Goal: Task Accomplishment & Management: Use online tool/utility

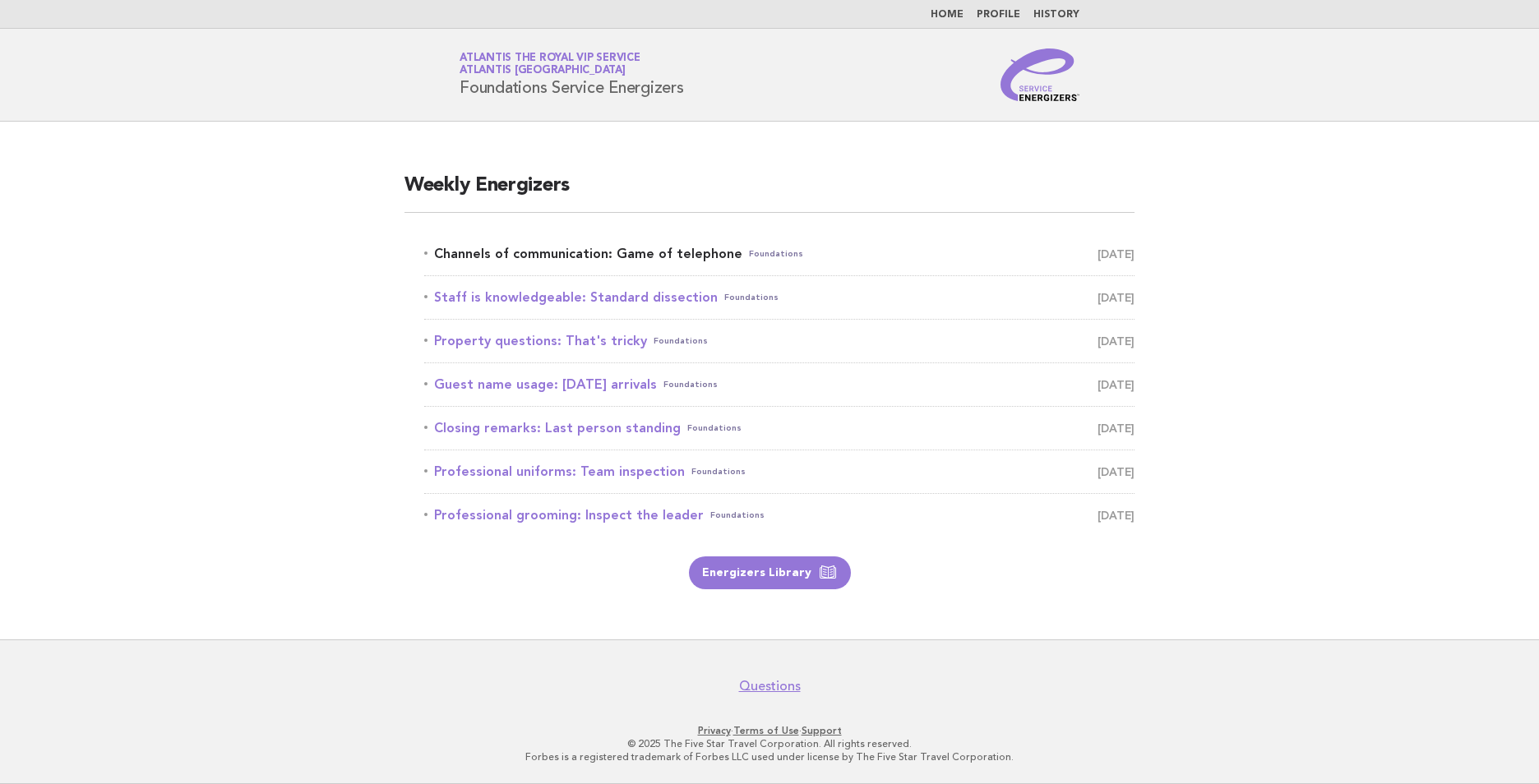
click at [599, 258] on link "Channels of communication: Game of telephone Foundations [DATE]" at bounding box center [779, 253] width 710 height 23
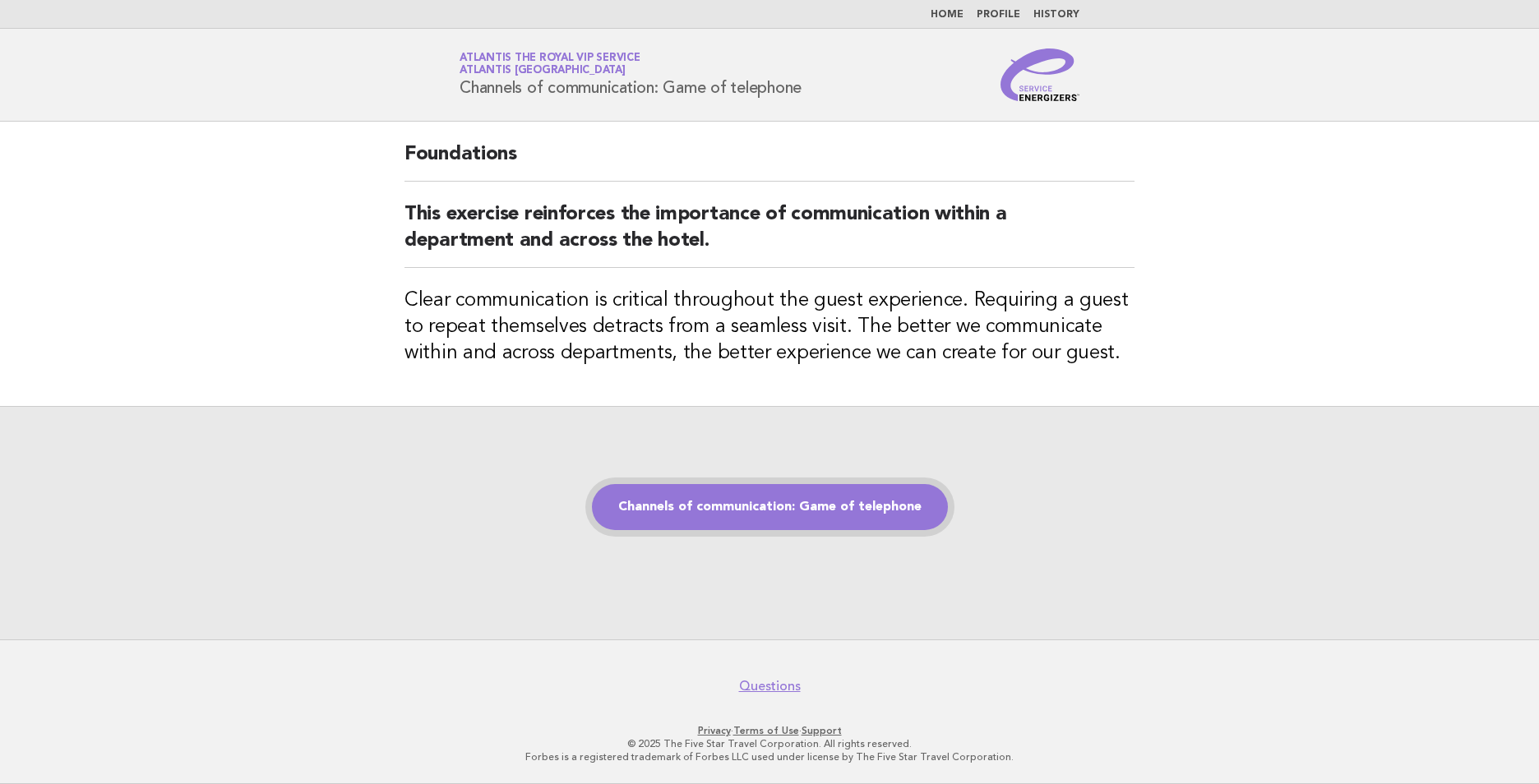
click at [821, 505] on link "Channels of communication: Game of telephone" at bounding box center [770, 507] width 356 height 46
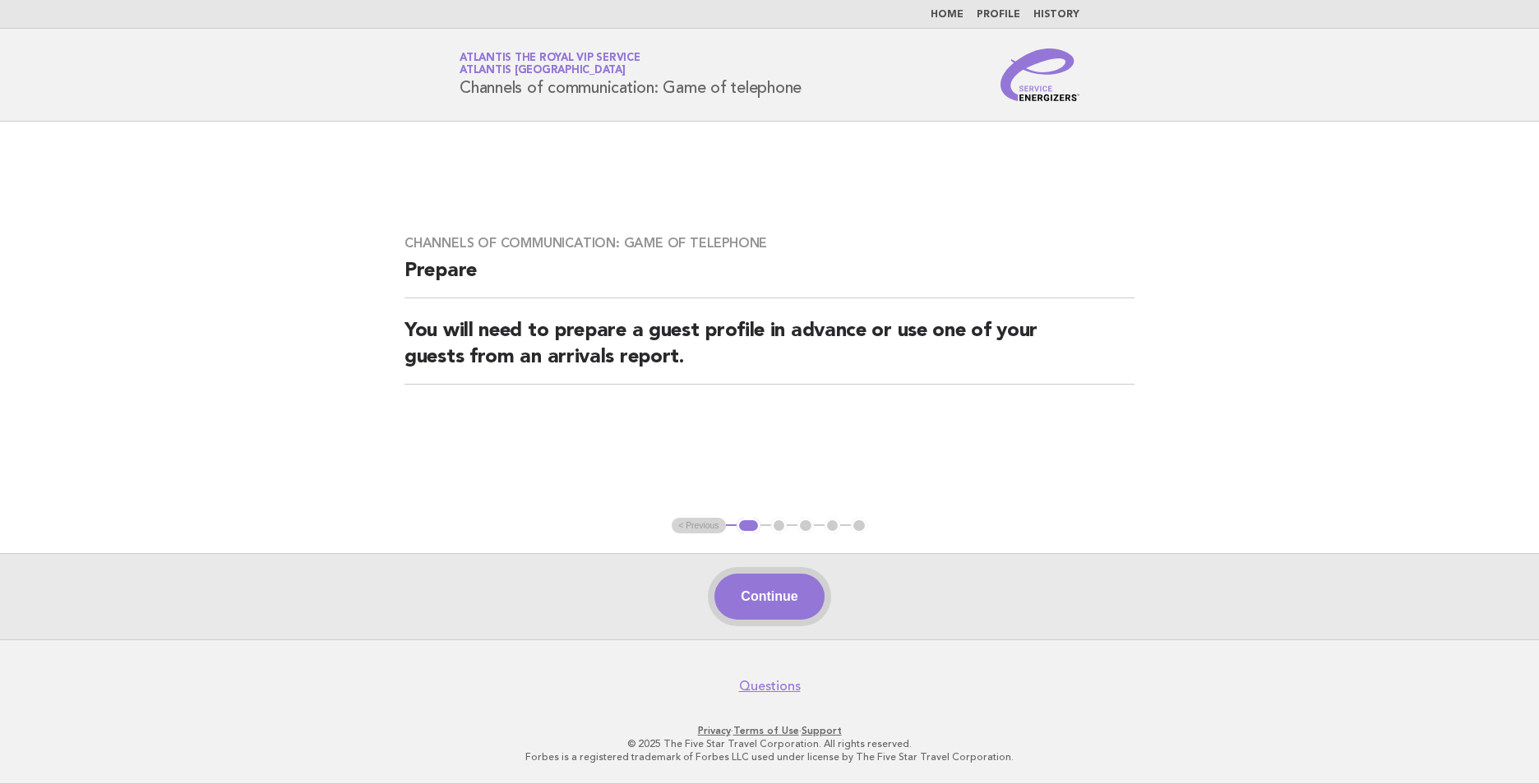
click at [811, 590] on button "Continue" at bounding box center [769, 597] width 109 height 46
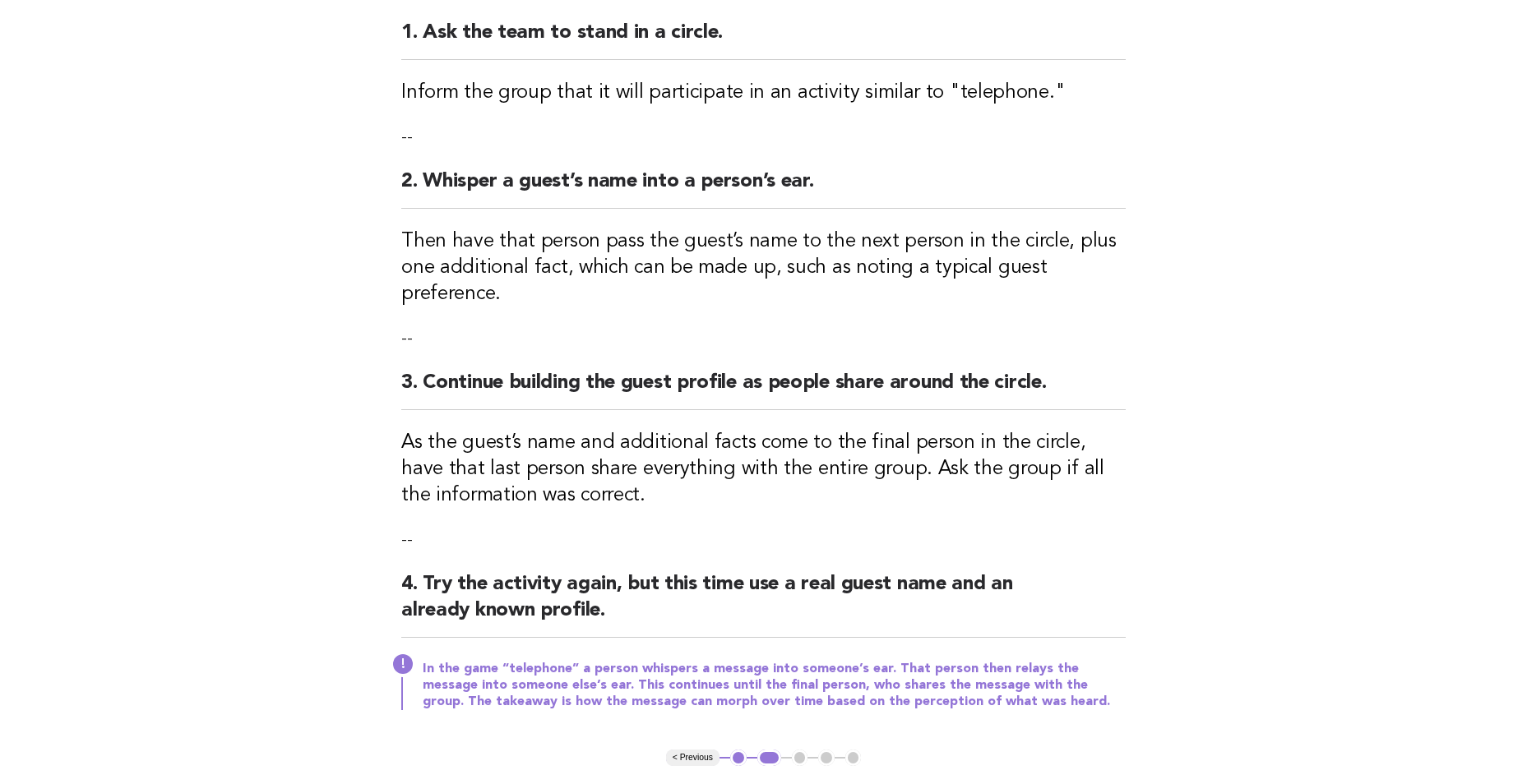
scroll to position [246, 0]
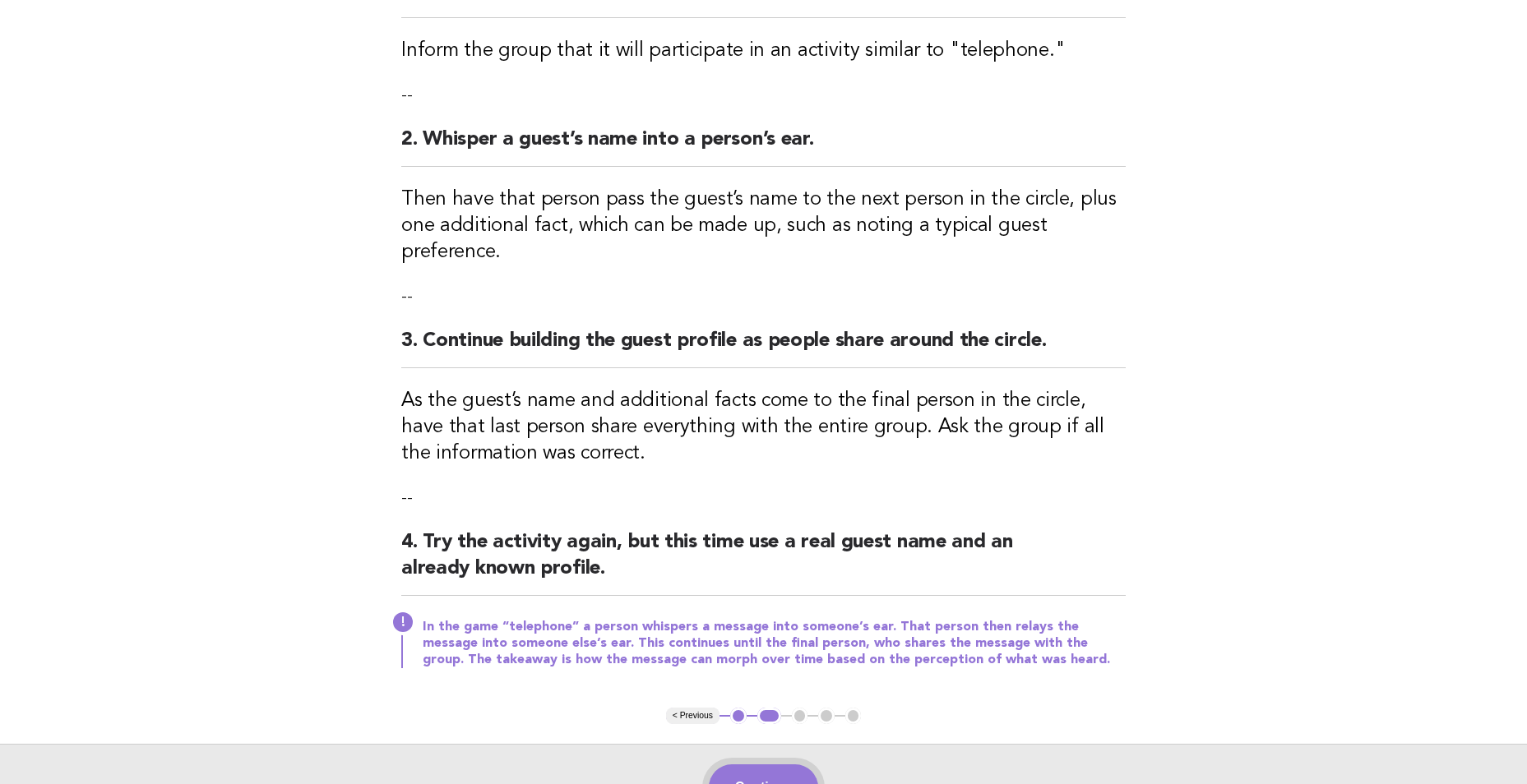
click at [748, 764] on button "Continue" at bounding box center [763, 787] width 109 height 46
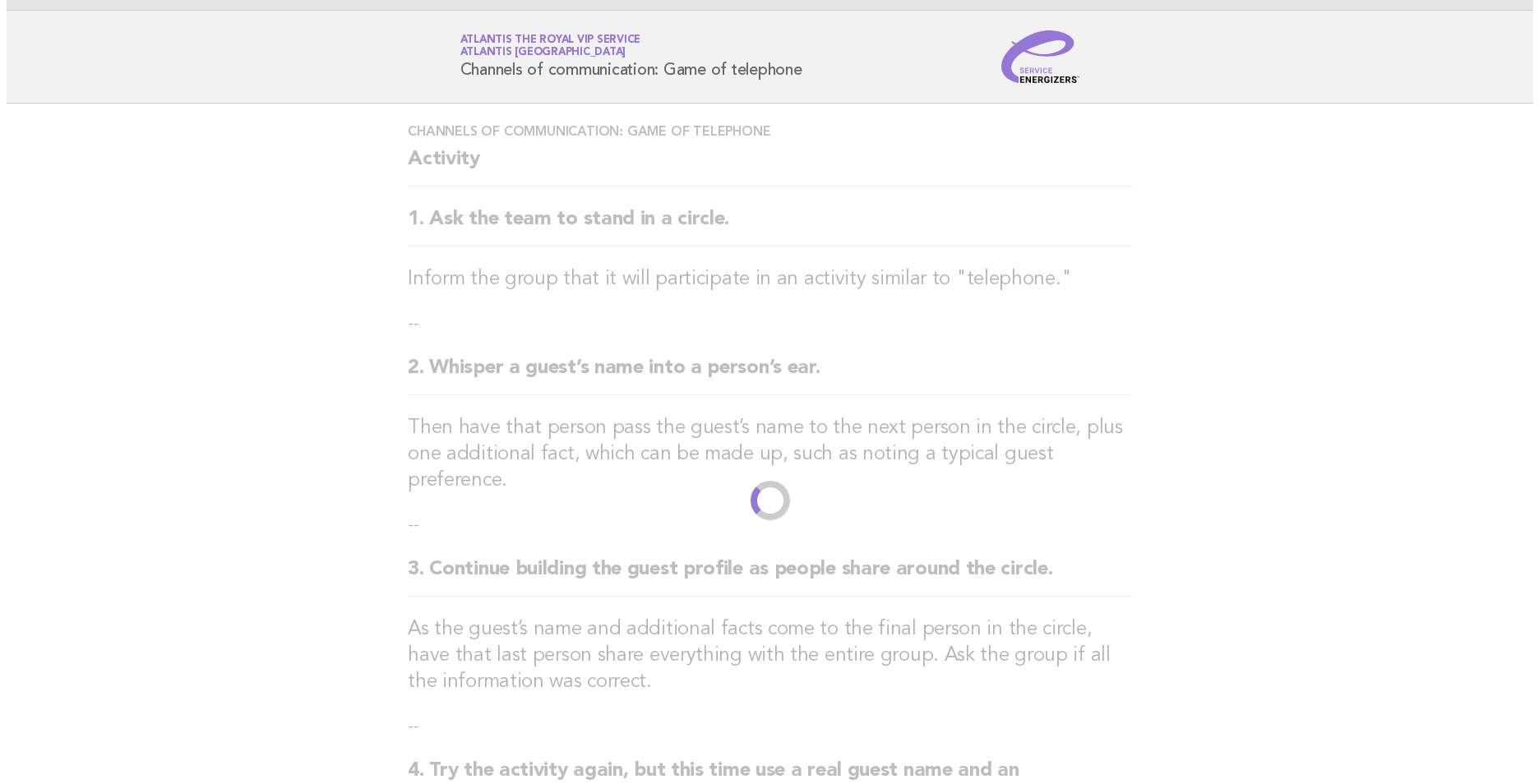
scroll to position [0, 0]
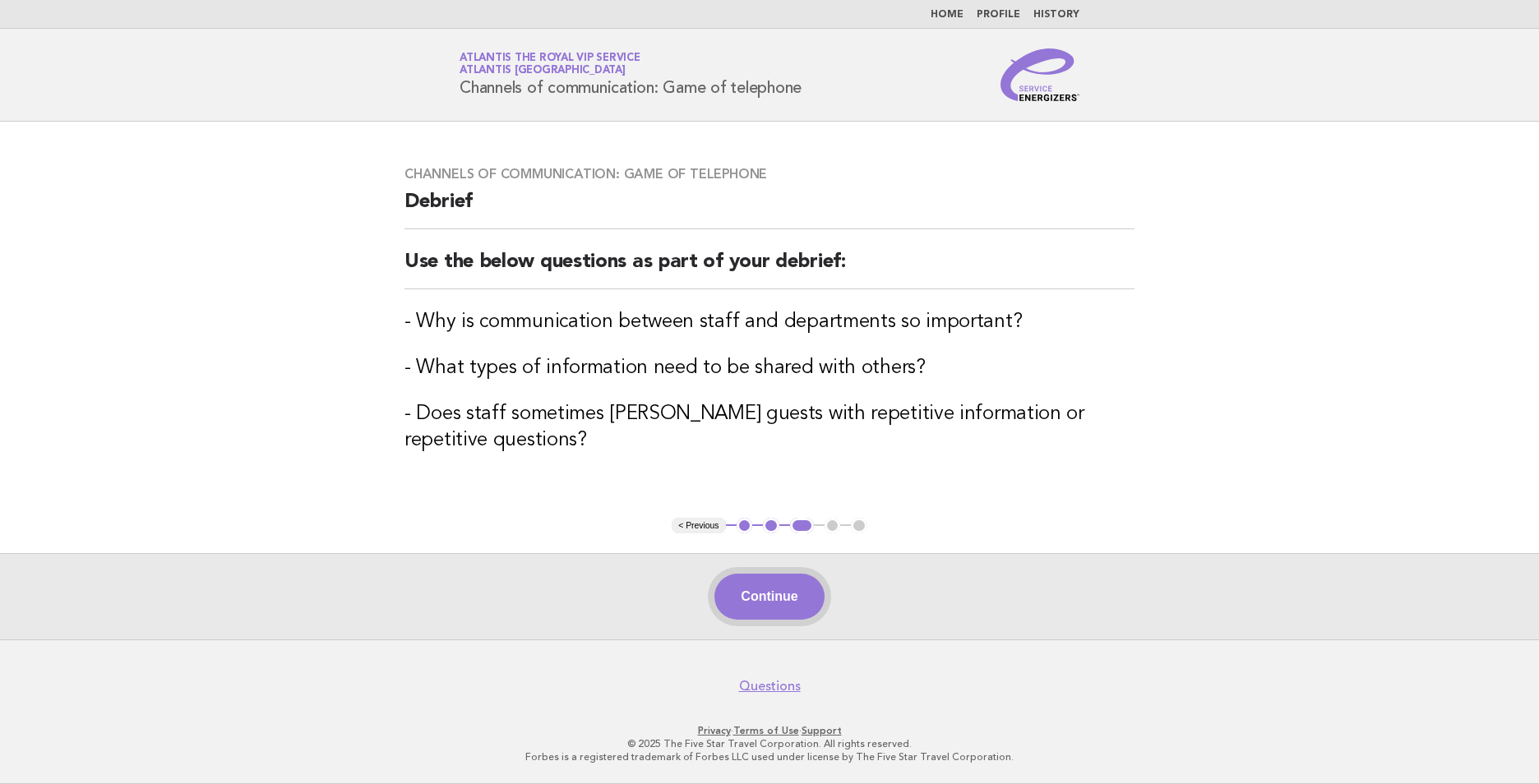
click at [774, 591] on button "Continue" at bounding box center [769, 597] width 109 height 46
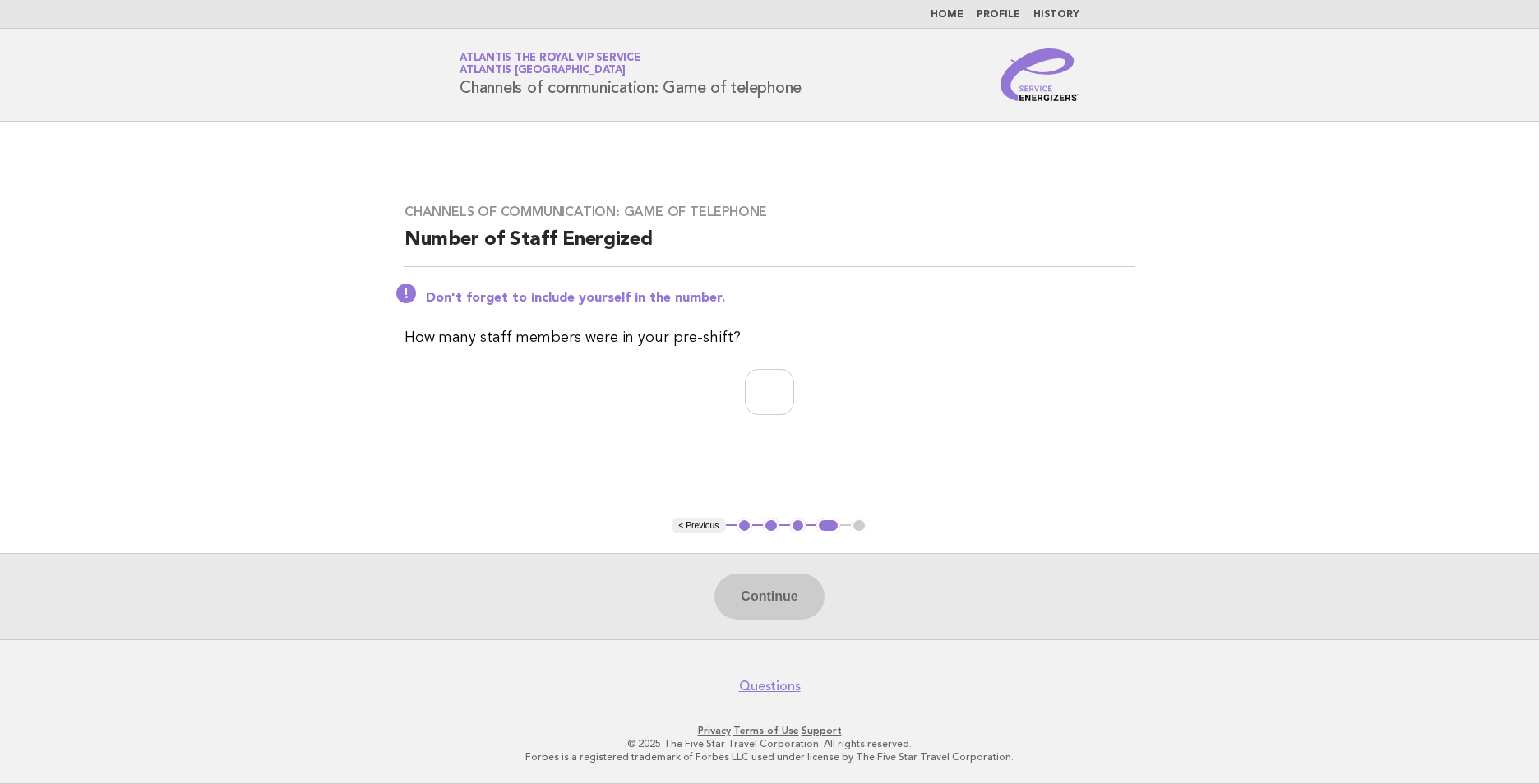
click at [943, 18] on link "Home" at bounding box center [947, 15] width 33 height 10
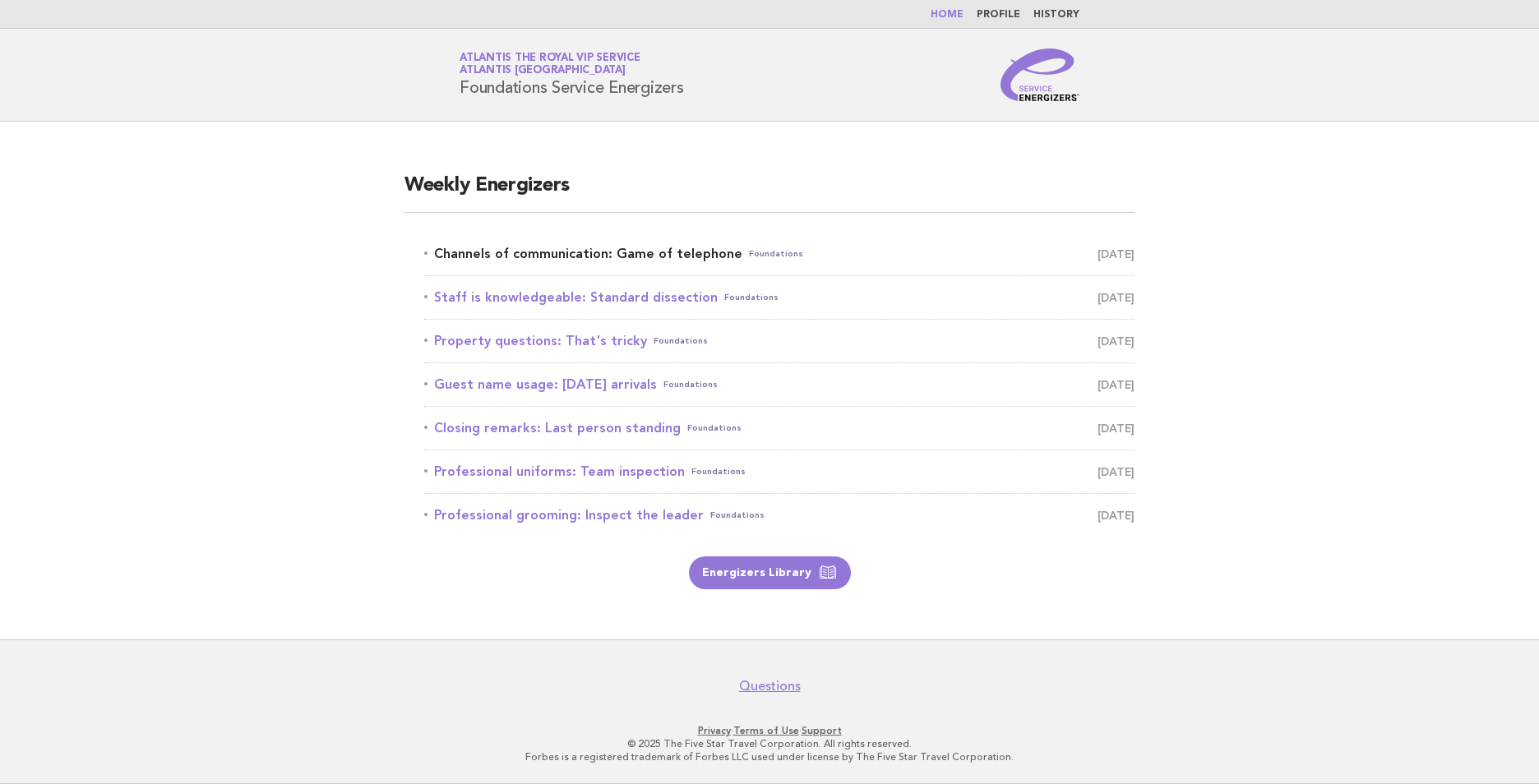
click at [644, 251] on link "Channels of communication: Game of telephone Foundations [DATE]" at bounding box center [779, 253] width 710 height 23
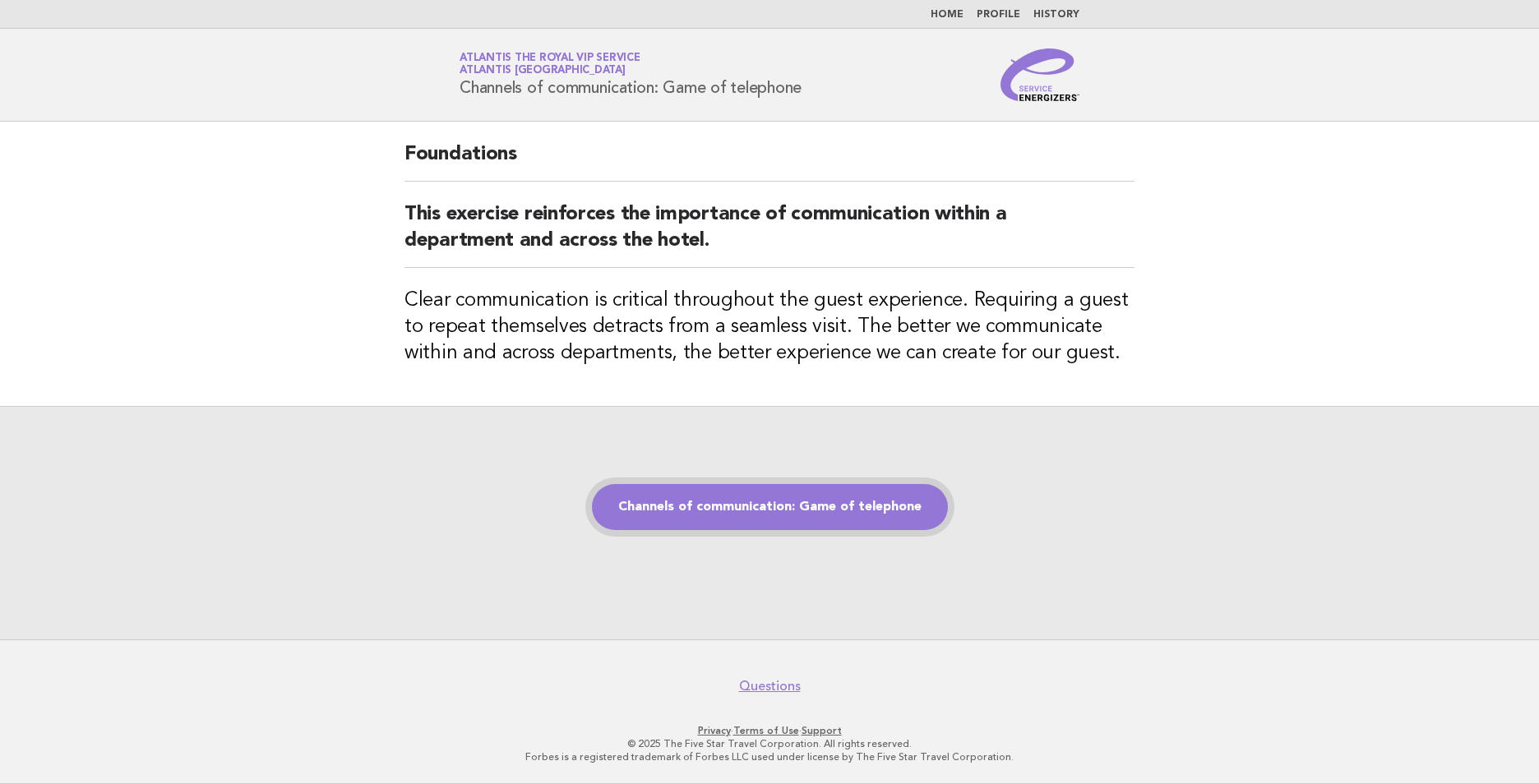
click at [822, 494] on link "Channels of communication: Game of telephone" at bounding box center [770, 507] width 356 height 46
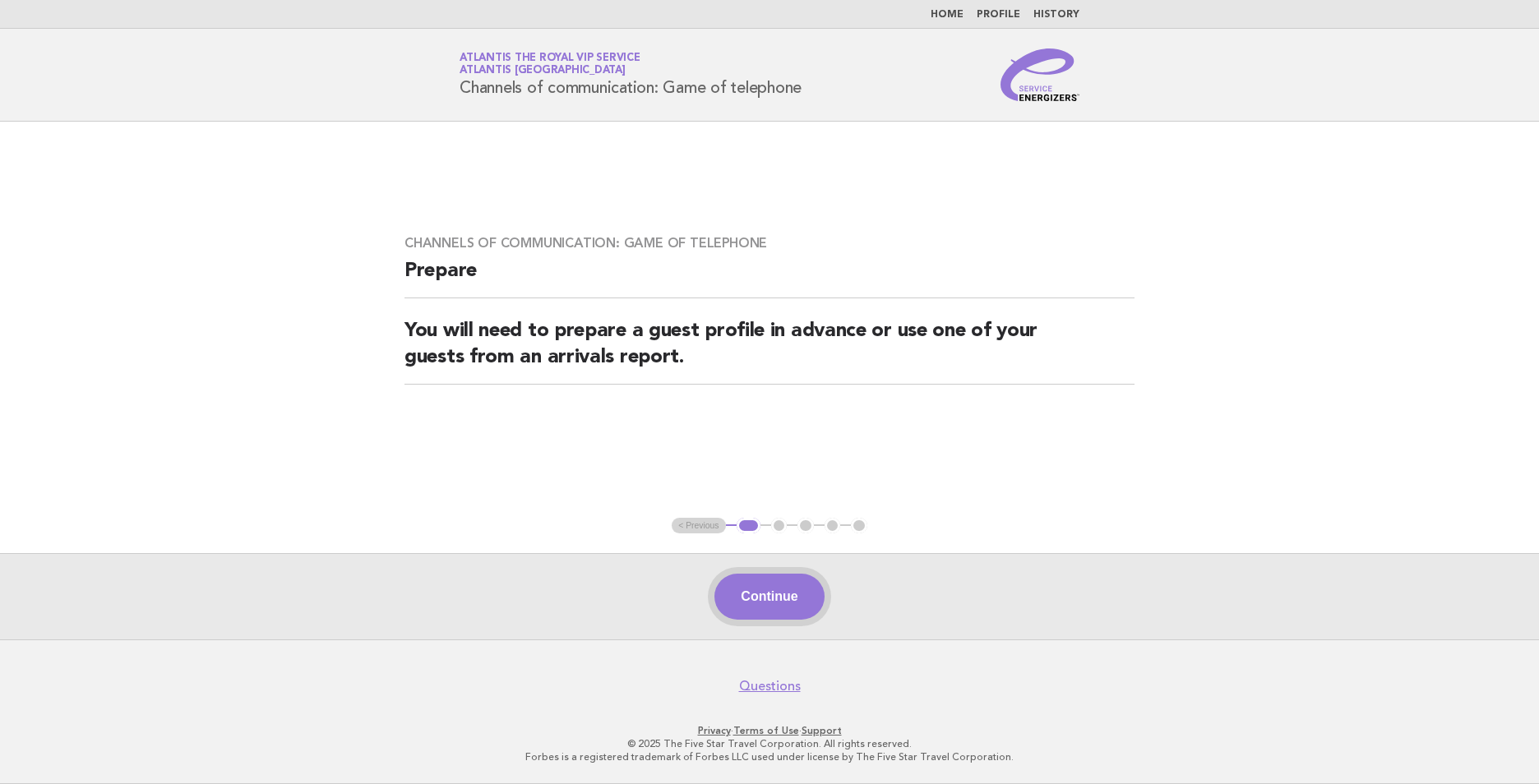
click at [791, 602] on button "Continue" at bounding box center [769, 597] width 109 height 46
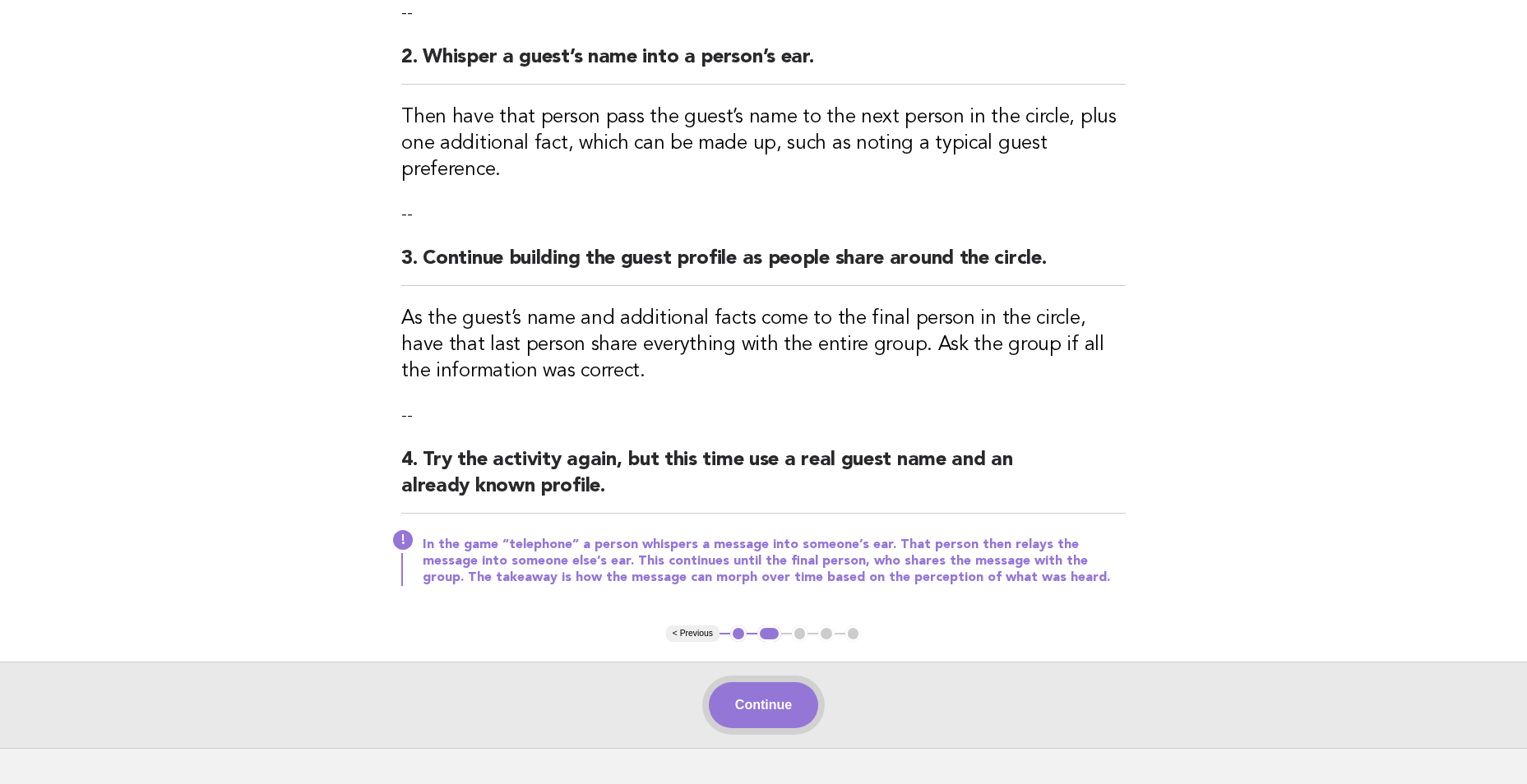
click at [766, 682] on button "Continue" at bounding box center [763, 705] width 109 height 46
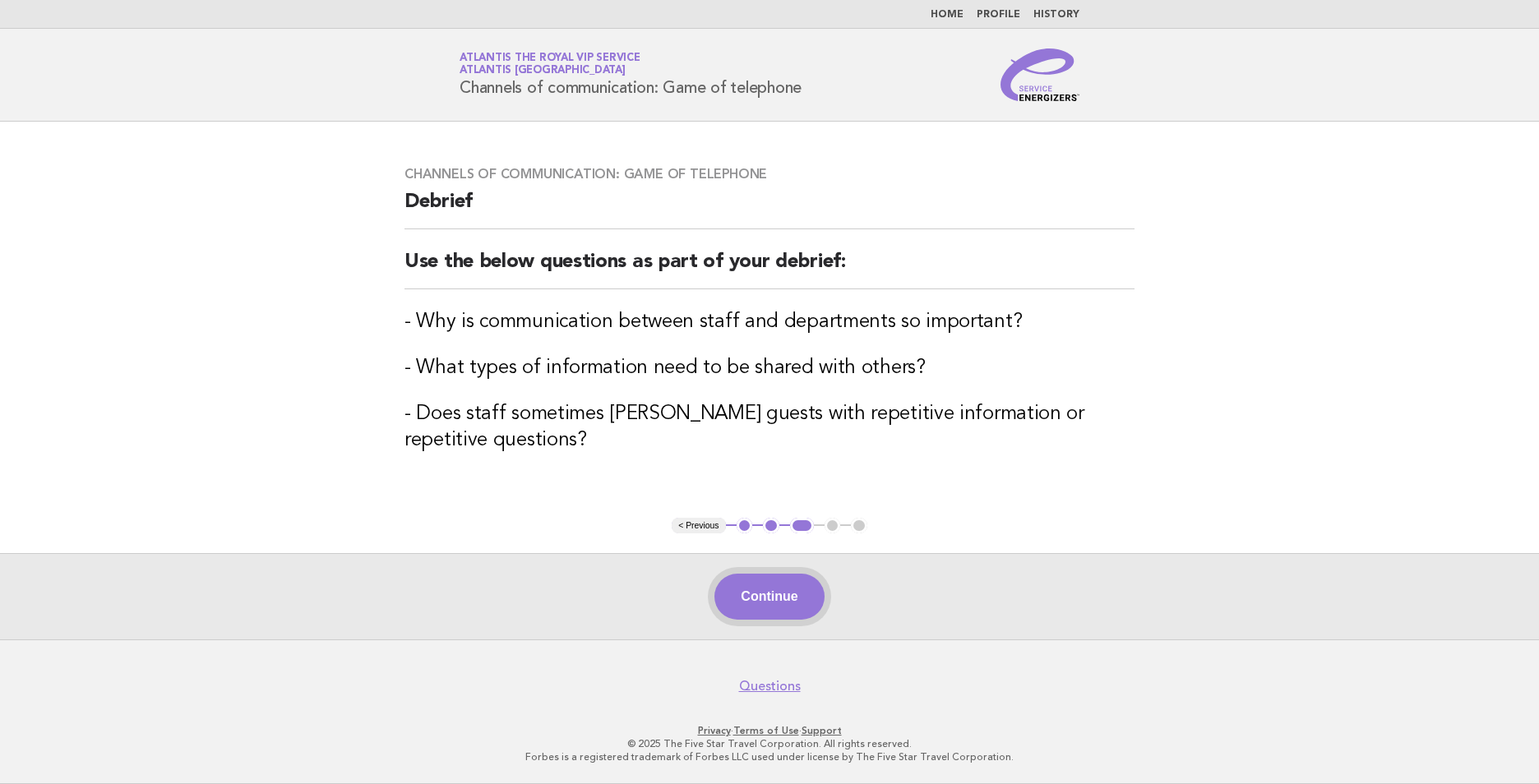
click at [780, 598] on button "Continue" at bounding box center [769, 597] width 109 height 46
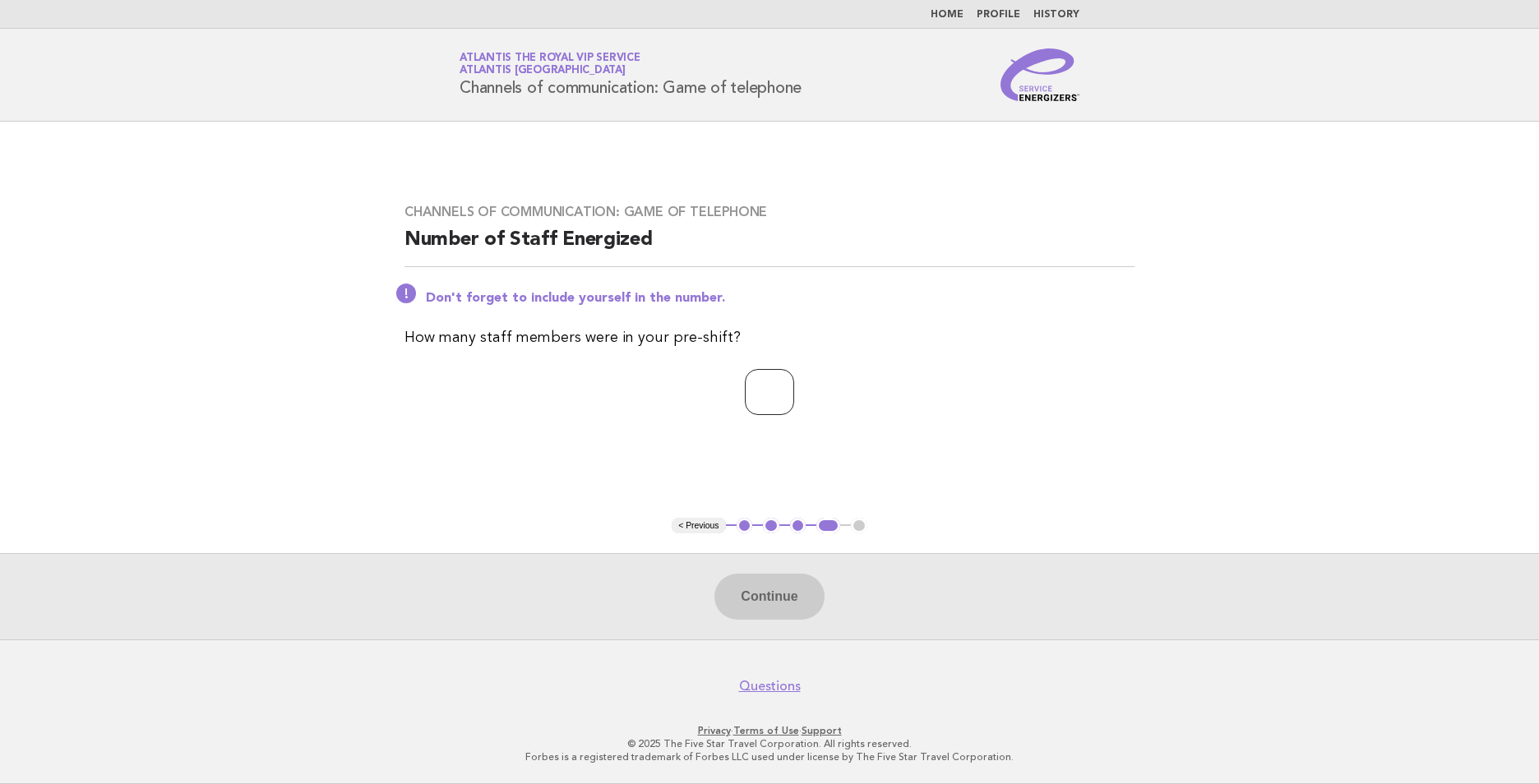
click at [757, 394] on input "number" at bounding box center [770, 392] width 49 height 46
type input "*"
click at [784, 604] on button "Continue" at bounding box center [769, 597] width 109 height 46
